Goal: Find specific fact

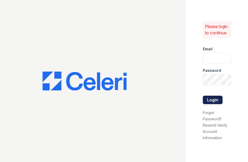
type input "[EMAIL_ADDRESS][DOMAIN_NAME]"
click at [214, 98] on button "Login" at bounding box center [213, 100] width 20 height 8
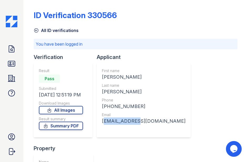
drag, startPoint x: 134, startPoint y: 121, endPoint x: 101, endPoint y: 121, distance: 32.8
click at [101, 121] on div "First name LUIS ANDRES Last name GARZA Phone +14436022880 Email lag@jhmi.edu" at bounding box center [144, 100] width 94 height 75
copy div "lag@jhmi.edu"
